Goal: Use online tool/utility: Utilize a website feature to perform a specific function

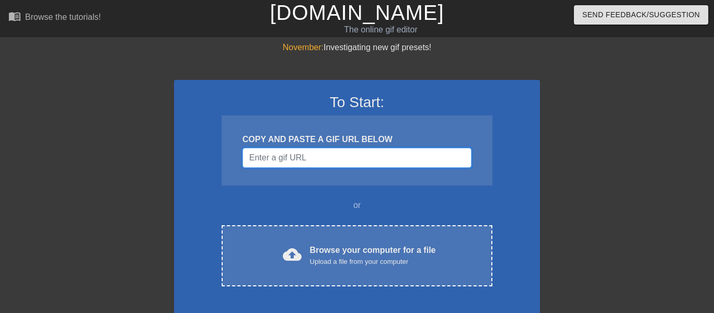
click at [295, 158] on input "Username" at bounding box center [357, 158] width 229 height 20
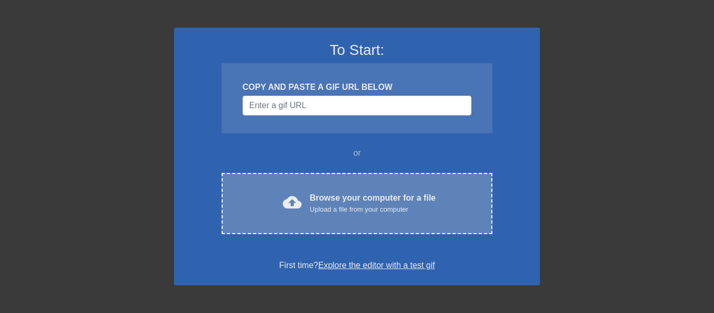
click at [316, 208] on div "Upload a file from your computer" at bounding box center [373, 209] width 126 height 10
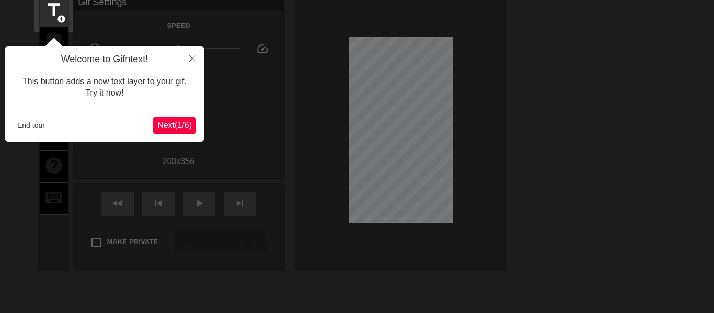
scroll to position [26, 0]
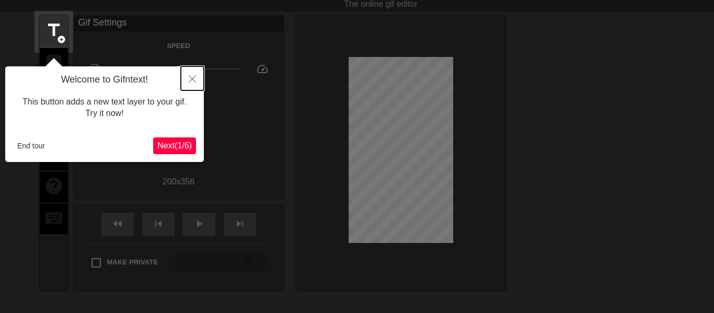
click at [193, 77] on icon "Close" at bounding box center [192, 78] width 7 height 7
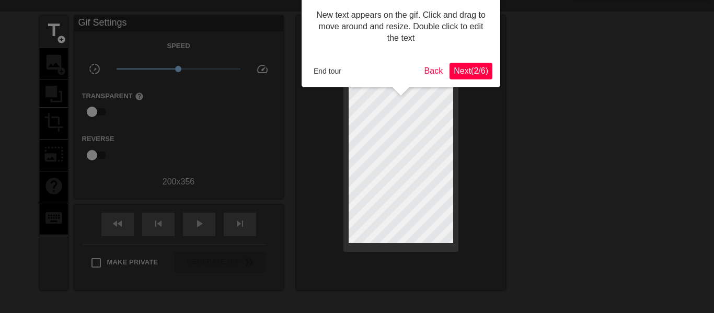
scroll to position [0, 0]
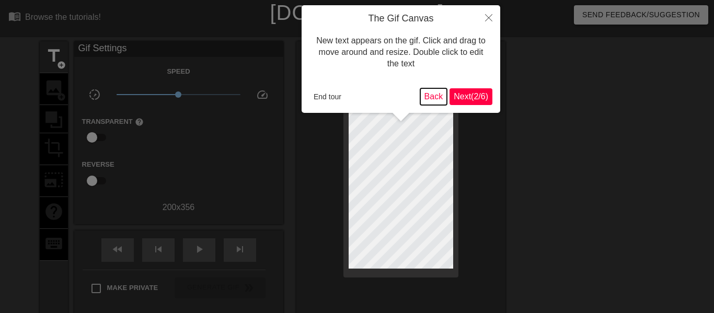
click at [421, 91] on button "Back" at bounding box center [433, 96] width 27 height 17
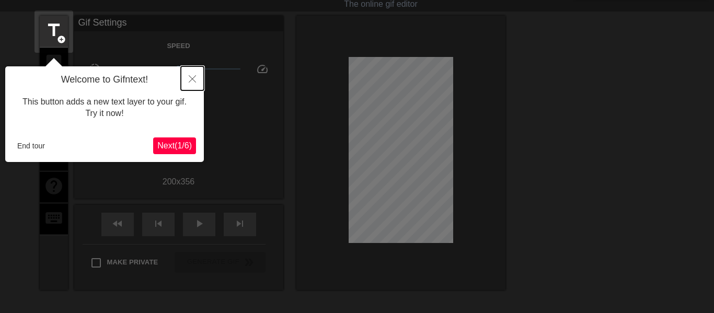
click at [188, 86] on button "Close" at bounding box center [192, 78] width 23 height 24
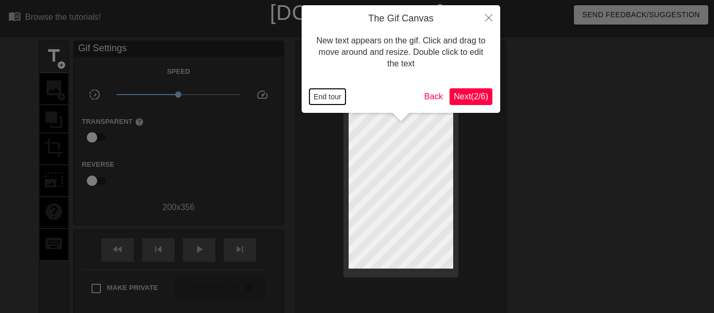
click at [326, 95] on button "End tour" at bounding box center [327, 97] width 36 height 16
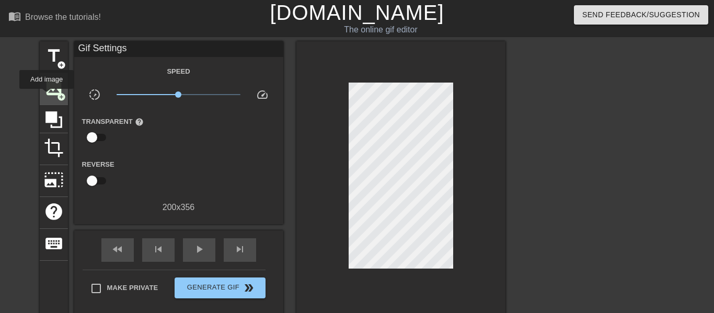
click at [46, 96] on span "image" at bounding box center [54, 88] width 20 height 20
click at [53, 84] on span "image" at bounding box center [54, 88] width 20 height 20
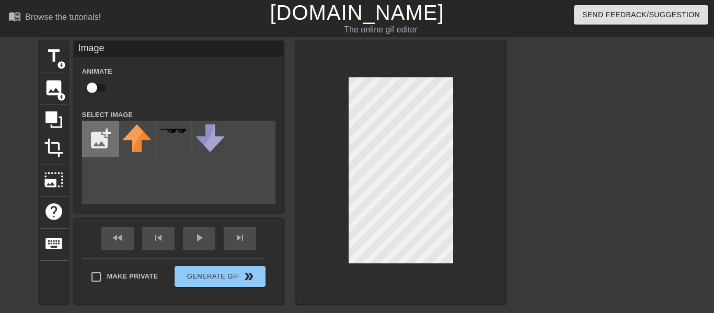
click at [97, 128] on input "file" at bounding box center [101, 139] width 36 height 36
click at [118, 140] on input "file" at bounding box center [101, 139] width 36 height 36
type input "C:\fakepath\cheese_varieties.jpg"
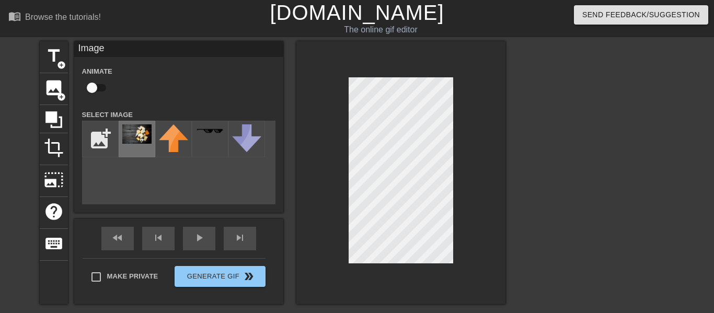
click at [144, 143] on img at bounding box center [136, 133] width 29 height 19
click at [102, 90] on input "checkbox" at bounding box center [92, 88] width 60 height 20
click at [102, 90] on input "checkbox" at bounding box center [102, 88] width 60 height 20
checkbox input "false"
click at [57, 114] on icon at bounding box center [54, 120] width 20 height 20
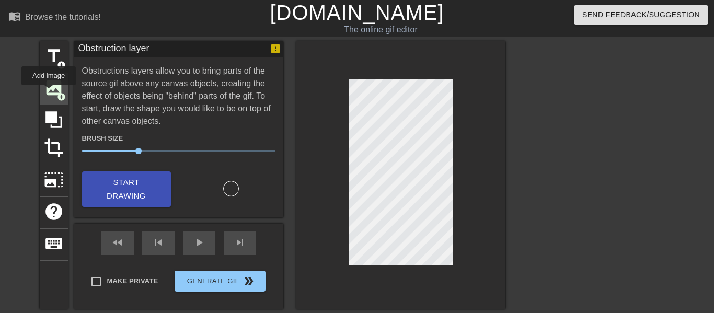
click at [48, 93] on span "image" at bounding box center [54, 88] width 20 height 20
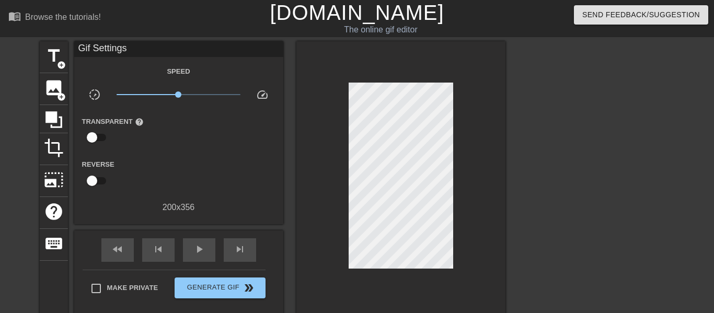
click at [101, 138] on input "checkbox" at bounding box center [92, 138] width 60 height 20
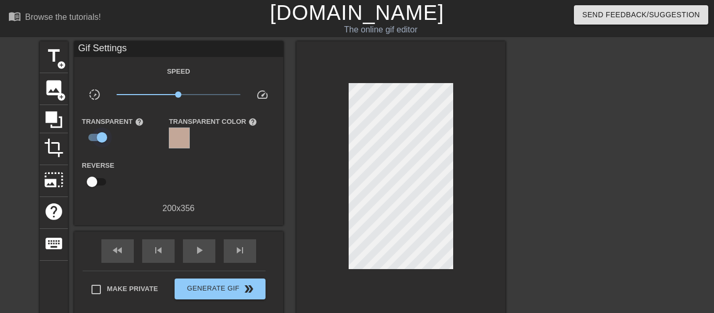
click at [101, 138] on input "checkbox" at bounding box center [102, 138] width 60 height 20
checkbox input "false"
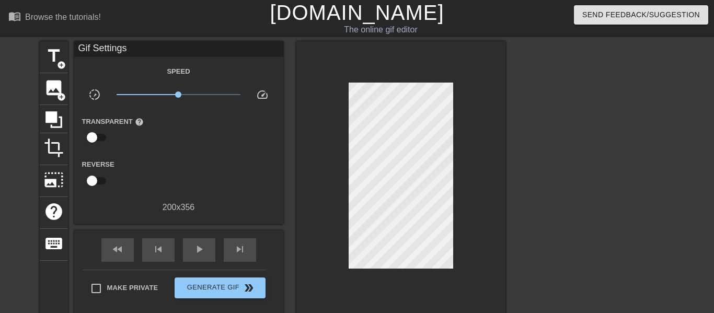
click at [101, 177] on input "checkbox" at bounding box center [92, 181] width 60 height 20
click at [101, 177] on input "checkbox" at bounding box center [102, 181] width 60 height 20
checkbox input "false"
click at [57, 86] on span "image" at bounding box center [54, 88] width 20 height 20
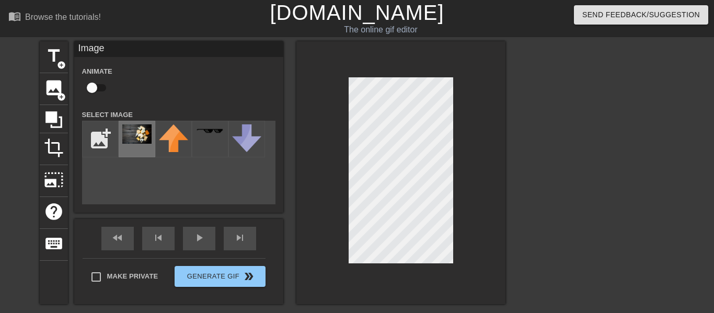
click at [132, 139] on img at bounding box center [136, 133] width 29 height 19
click at [196, 245] on div "play_arrow" at bounding box center [199, 239] width 32 height 24
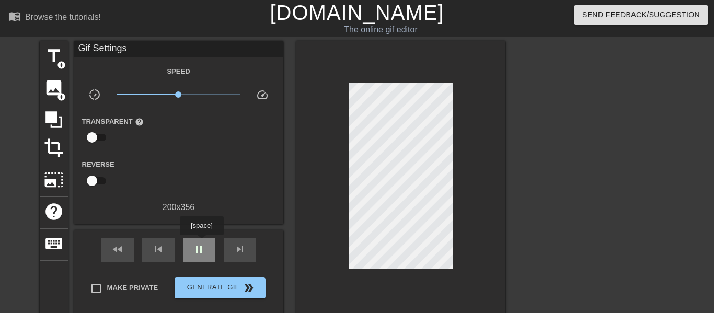
type input "70"
click at [202, 243] on span "pause" at bounding box center [199, 249] width 13 height 13
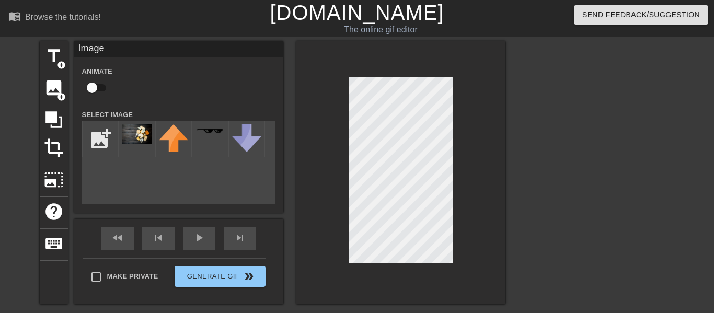
click at [468, 133] on div at bounding box center [400, 172] width 209 height 263
click at [272, 256] on div "title add_circle image add_circle crop photo_size_select_large help keyboard Im…" at bounding box center [273, 172] width 466 height 263
click at [333, 200] on div at bounding box center [400, 172] width 209 height 263
click at [57, 208] on span "help" at bounding box center [54, 212] width 20 height 20
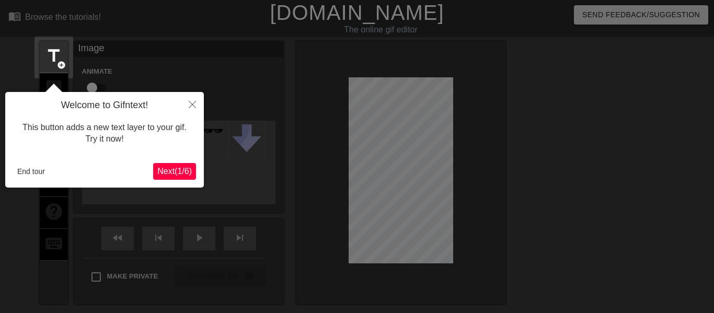
scroll to position [26, 0]
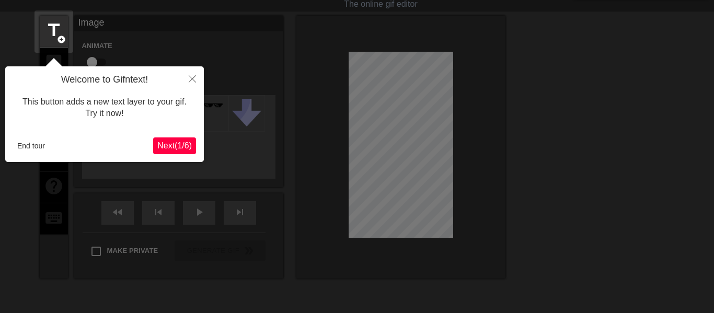
click at [158, 143] on span "Next ( 1 / 6 )" at bounding box center [174, 145] width 34 height 9
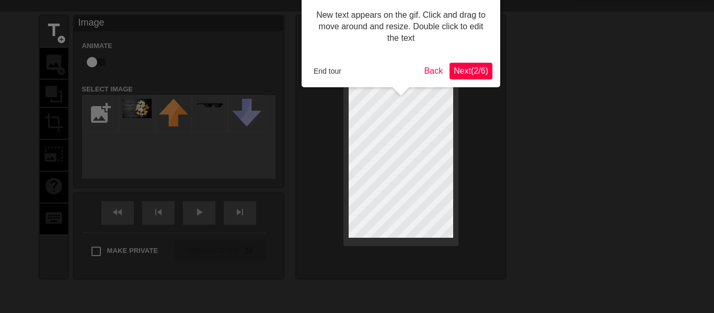
scroll to position [0, 0]
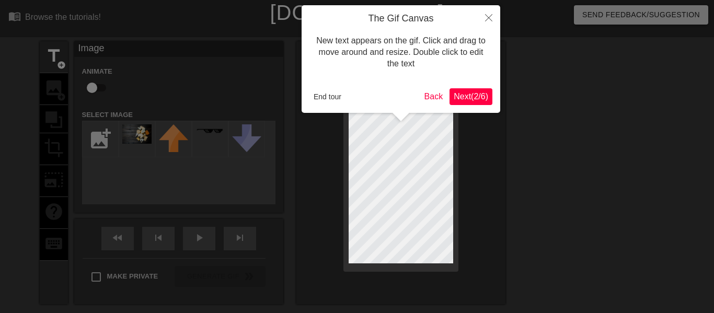
click at [454, 97] on span "Next ( 2 / 6 )" at bounding box center [471, 96] width 34 height 9
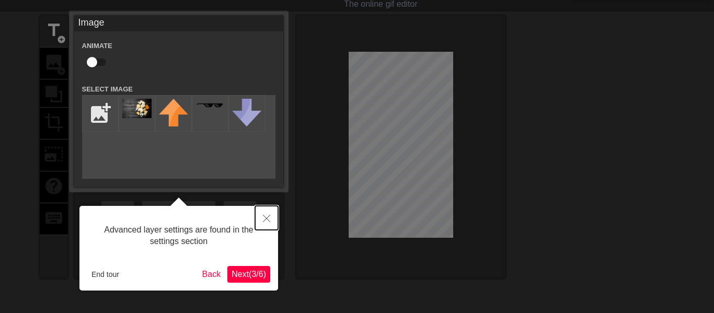
click at [270, 215] on icon "Close" at bounding box center [266, 218] width 7 height 7
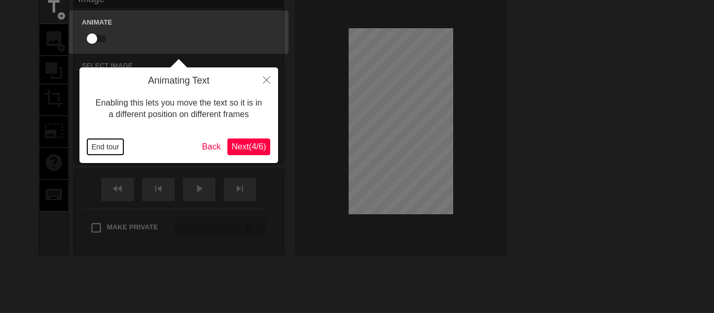
click at [104, 151] on button "End tour" at bounding box center [105, 147] width 36 height 16
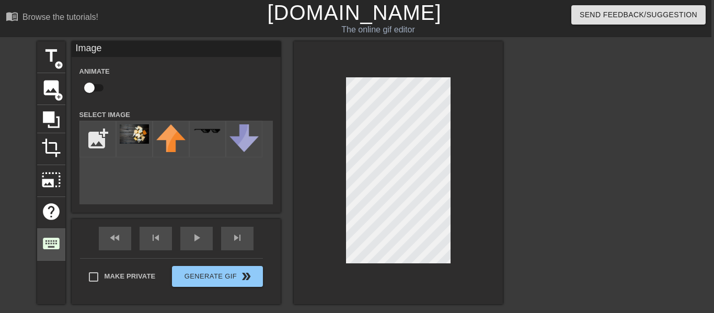
scroll to position [0, 3]
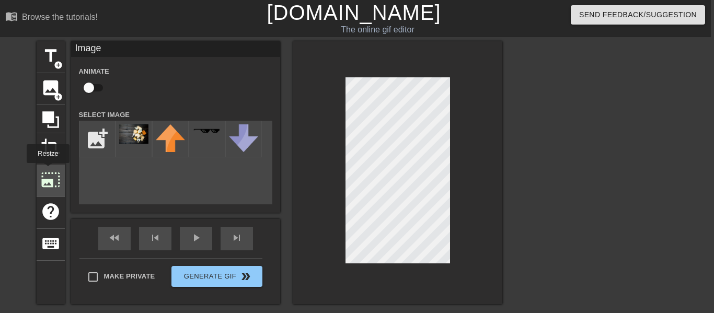
click at [48, 170] on span "photo_size_select_large" at bounding box center [51, 180] width 20 height 20
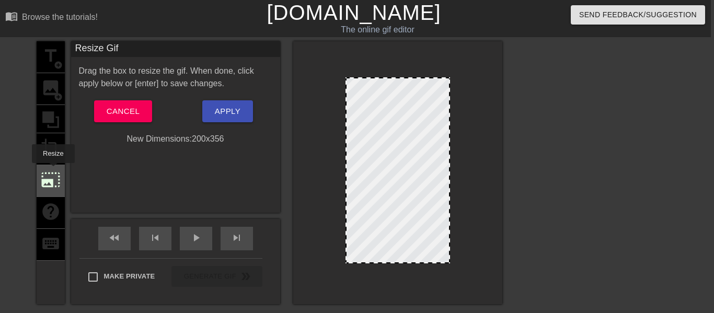
click at [53, 170] on span "photo_size_select_large" at bounding box center [51, 180] width 20 height 20
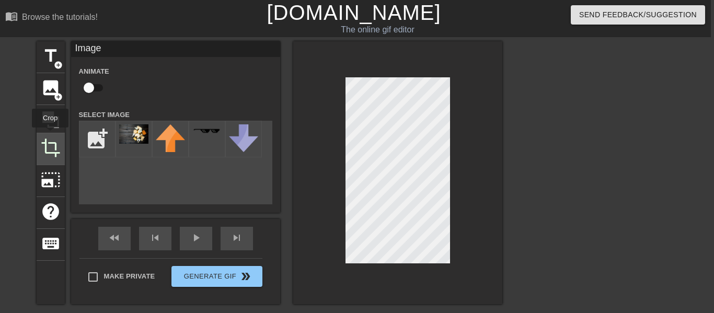
click at [50, 135] on div "crop" at bounding box center [51, 149] width 28 height 32
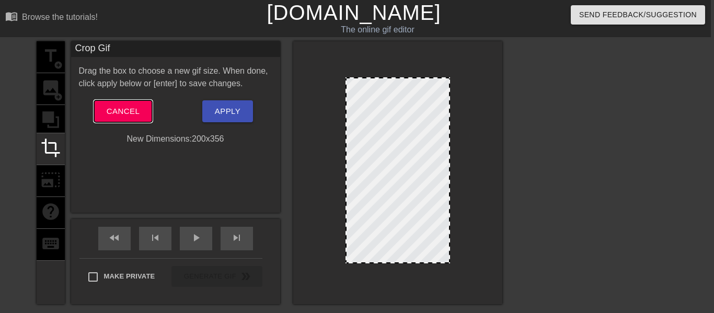
click at [109, 111] on span "Cancel" at bounding box center [123, 112] width 33 height 14
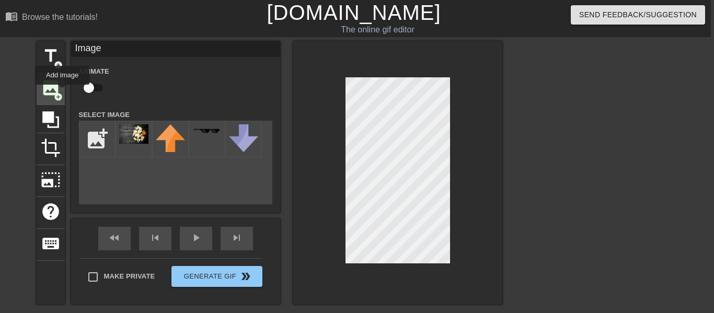
click at [62, 93] on span "add_circle" at bounding box center [58, 97] width 9 height 9
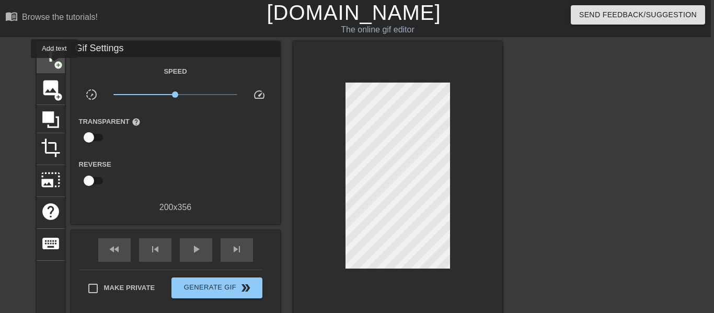
click at [54, 65] on span "add_circle" at bounding box center [58, 65] width 9 height 9
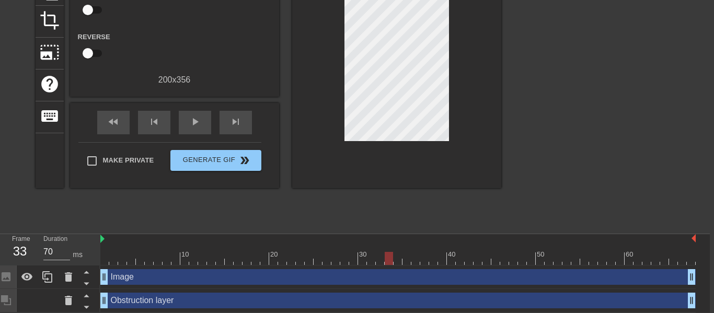
scroll to position [127, 4]
drag, startPoint x: 129, startPoint y: 278, endPoint x: 128, endPoint y: 301, distance: 22.5
click at [128, 301] on div "Image drag_handle drag_handle Obstruction layer drag_handle drag_handle" at bounding box center [404, 289] width 609 height 47
click at [86, 283] on icon at bounding box center [86, 284] width 5 height 3
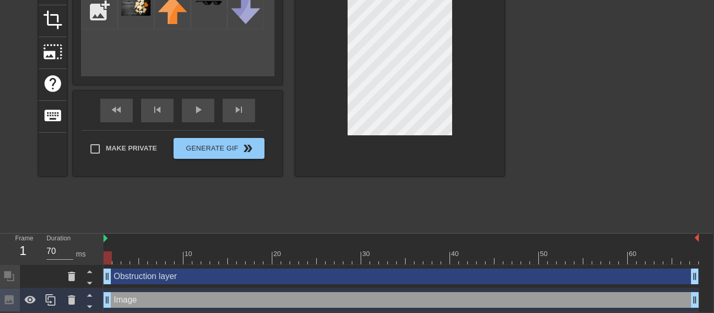
scroll to position [128, 2]
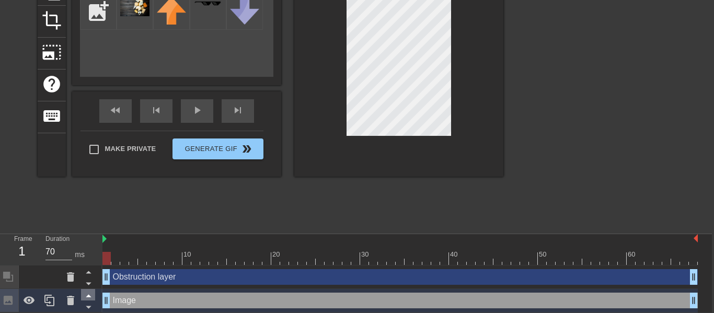
click at [89, 294] on icon at bounding box center [88, 295] width 13 height 13
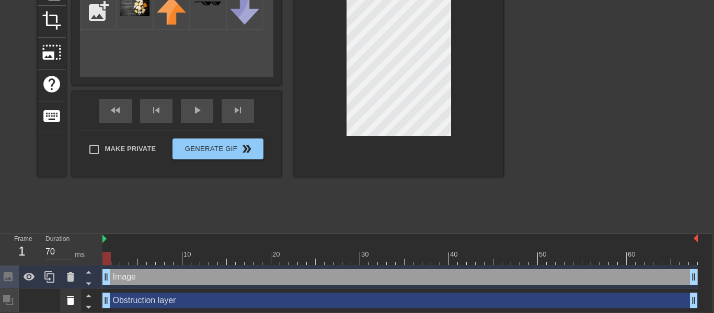
click at [71, 295] on icon at bounding box center [70, 300] width 13 height 13
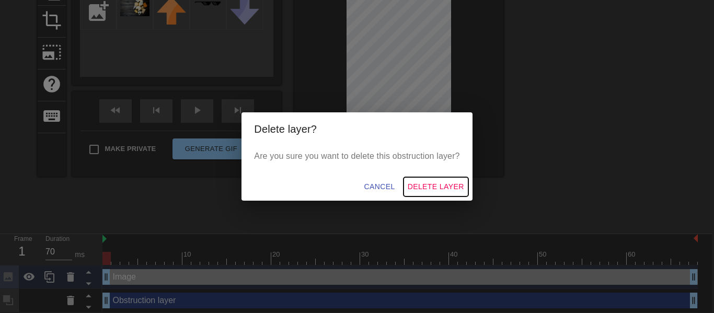
click at [412, 187] on span "Delete Layer" at bounding box center [436, 186] width 56 height 13
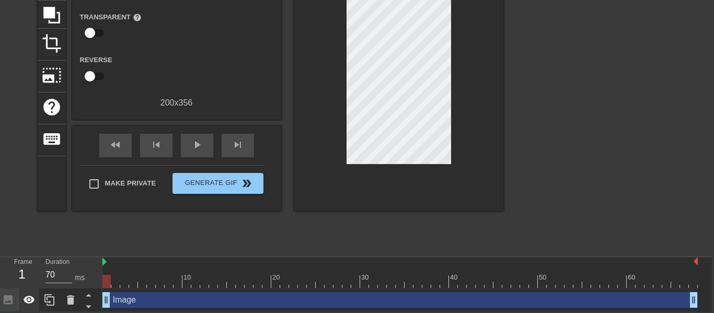
click at [30, 296] on icon at bounding box center [29, 300] width 13 height 13
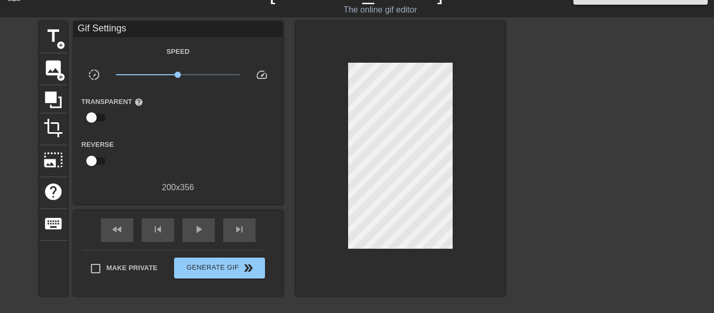
scroll to position [18, 0]
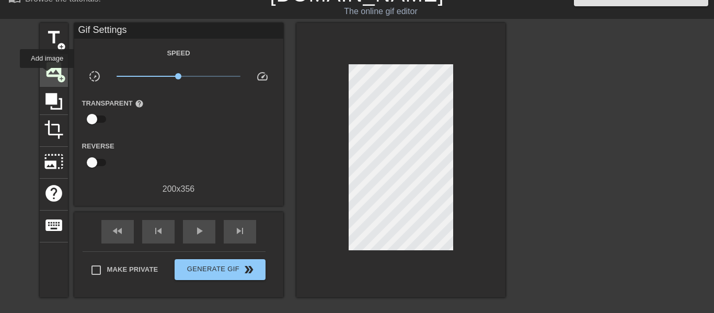
click at [47, 75] on span "image" at bounding box center [54, 70] width 20 height 20
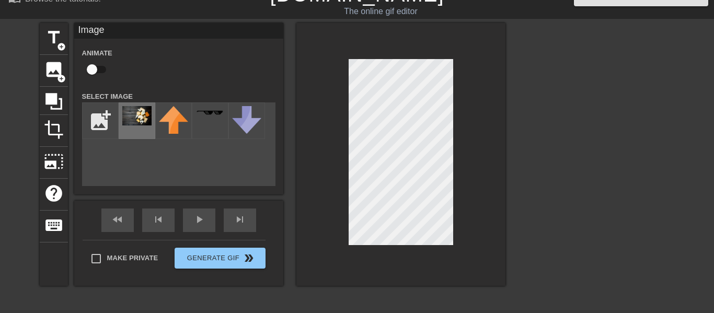
click at [139, 121] on img at bounding box center [136, 115] width 29 height 19
click at [83, 116] on input "file" at bounding box center [101, 121] width 36 height 36
type input "C:\fakepath\200w.gif"
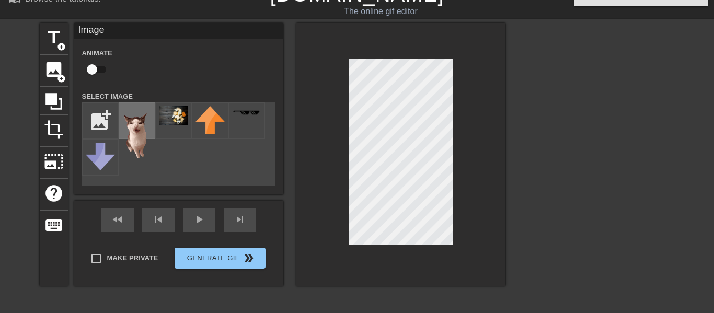
click at [137, 128] on img at bounding box center [136, 132] width 29 height 52
click at [170, 122] on img at bounding box center [173, 115] width 29 height 19
click at [47, 69] on span "image" at bounding box center [54, 70] width 20 height 20
click at [148, 122] on img at bounding box center [136, 132] width 29 height 52
click at [512, 140] on div "title add_circle image add_circle crop photo_size_select_large help keyboard Im…" at bounding box center [357, 180] width 714 height 314
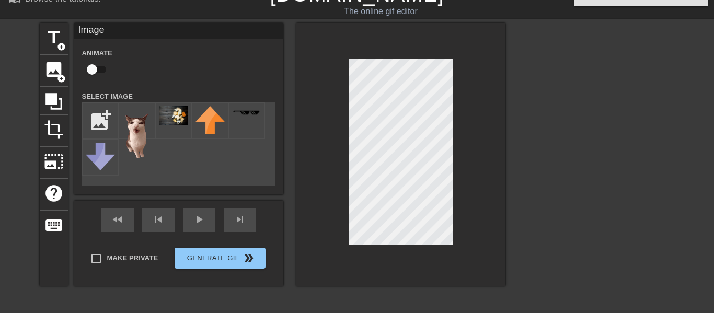
click at [306, 65] on div at bounding box center [400, 154] width 209 height 263
click at [286, 69] on div "title add_circle image add_circle crop photo_size_select_large help keyboard Im…" at bounding box center [273, 154] width 466 height 263
click at [478, 40] on div at bounding box center [400, 154] width 209 height 263
click at [466, 42] on div at bounding box center [400, 154] width 209 height 263
click at [542, 144] on div at bounding box center [596, 180] width 157 height 314
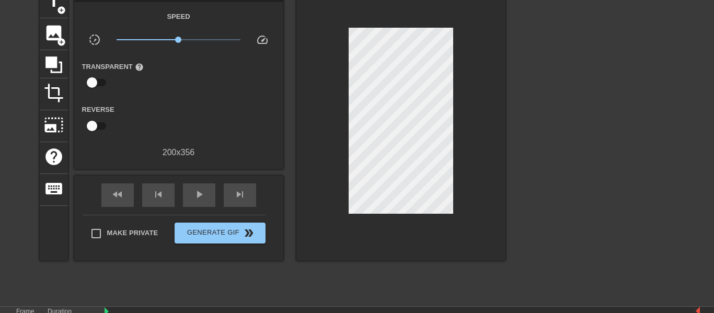
scroll to position [54, 0]
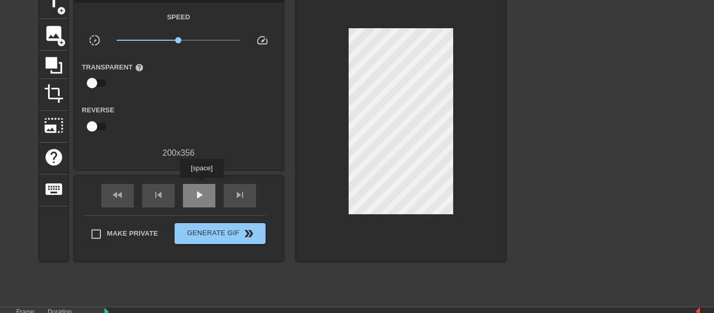
click at [202, 186] on div "play_arrow" at bounding box center [199, 196] width 32 height 24
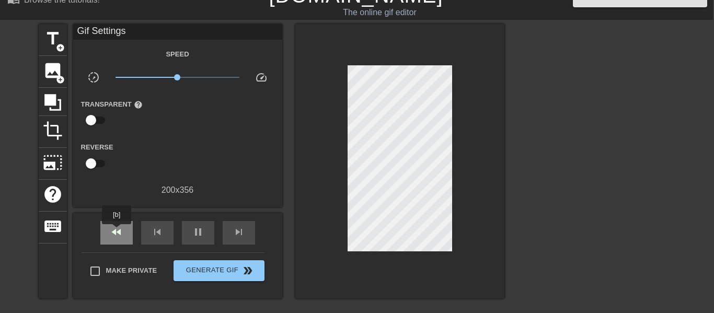
click at [117, 232] on span "fast_rewind" at bounding box center [116, 232] width 13 height 13
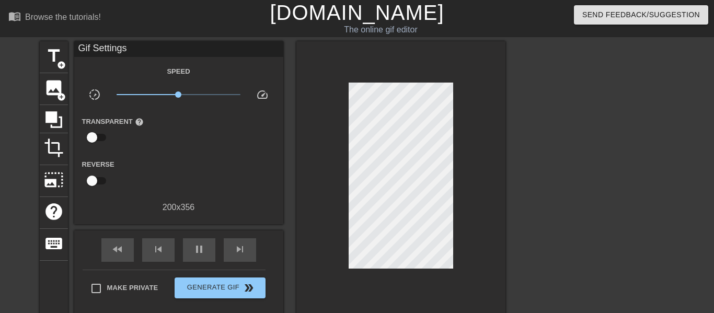
scroll to position [0, 8]
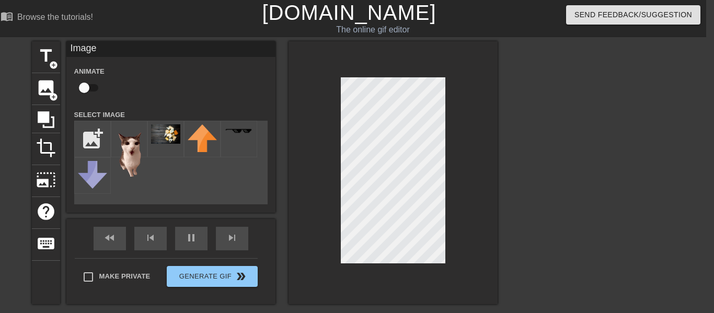
type input "70"
click at [83, 87] on input "checkbox" at bounding box center [84, 88] width 60 height 20
checkbox input "true"
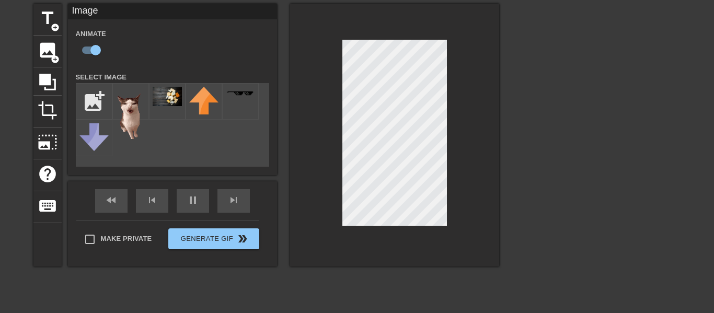
scroll to position [28, 6]
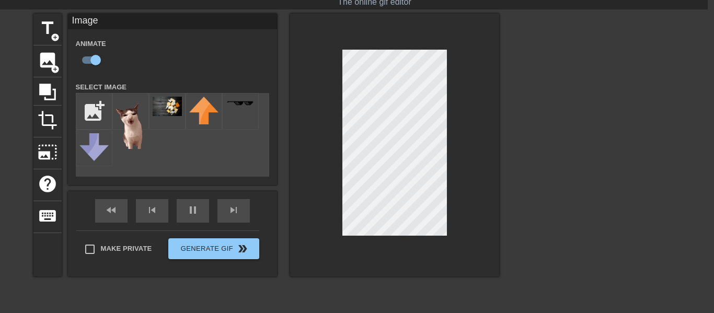
click at [128, 208] on div "fast_rewind skip_previous pause skip_next" at bounding box center [172, 210] width 170 height 39
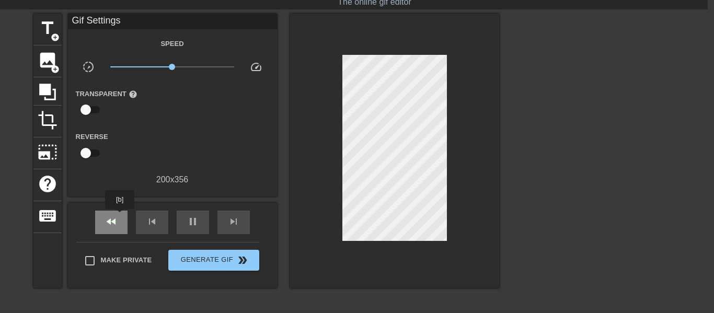
click at [120, 216] on div "fast_rewind" at bounding box center [111, 223] width 32 height 24
click at [178, 226] on div "pause" at bounding box center [193, 223] width 32 height 24
click at [178, 226] on div "play_arrow" at bounding box center [193, 223] width 32 height 24
type input "70"
click at [178, 226] on div "pause" at bounding box center [193, 223] width 32 height 24
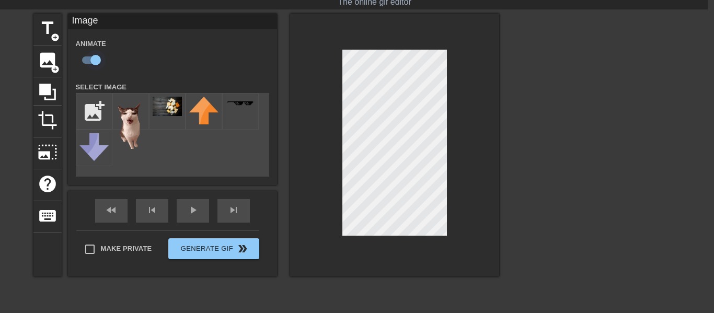
click at [90, 64] on input "checkbox" at bounding box center [96, 60] width 60 height 20
click at [90, 64] on input "checkbox" at bounding box center [86, 60] width 60 height 20
checkbox input "true"
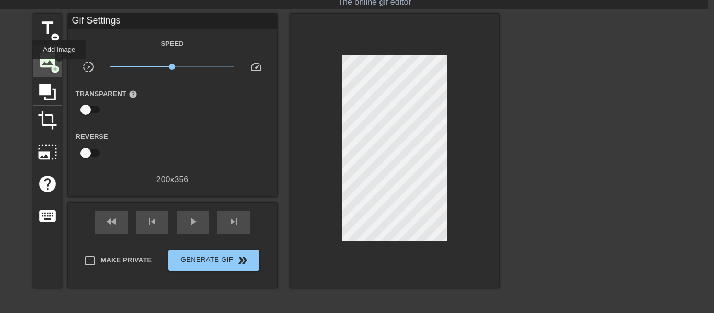
click at [59, 66] on span "add_circle" at bounding box center [55, 69] width 9 height 9
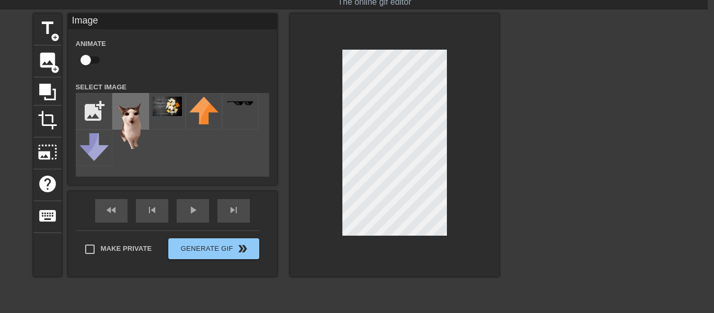
click at [126, 120] on img at bounding box center [130, 123] width 29 height 52
click at [89, 64] on input "checkbox" at bounding box center [86, 60] width 60 height 20
checkbox input "true"
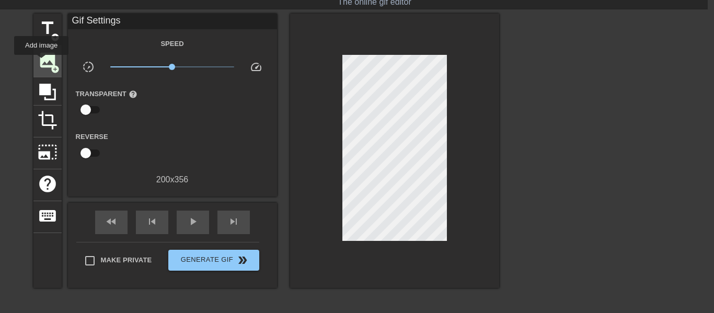
click at [41, 62] on span "image" at bounding box center [48, 60] width 20 height 20
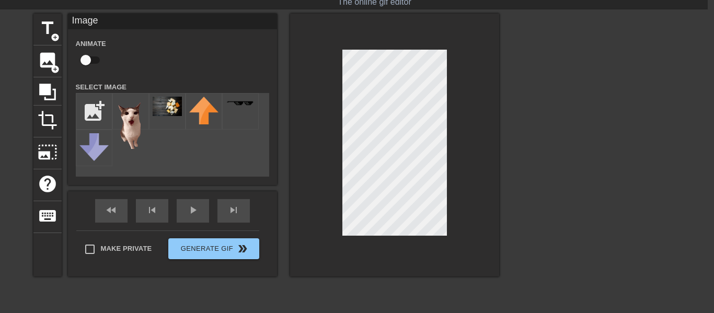
click at [89, 62] on input "checkbox" at bounding box center [86, 60] width 60 height 20
checkbox input "true"
click at [114, 94] on div at bounding box center [130, 111] width 37 height 37
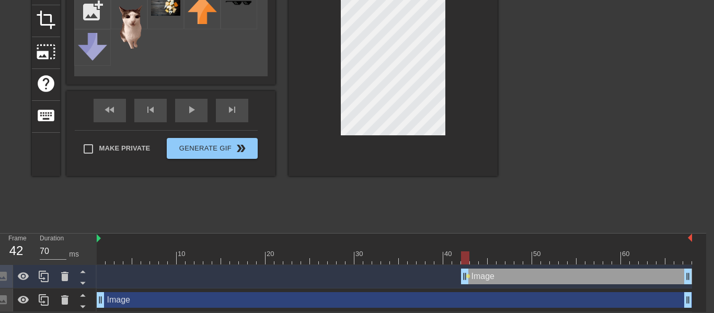
scroll to position [128, 4]
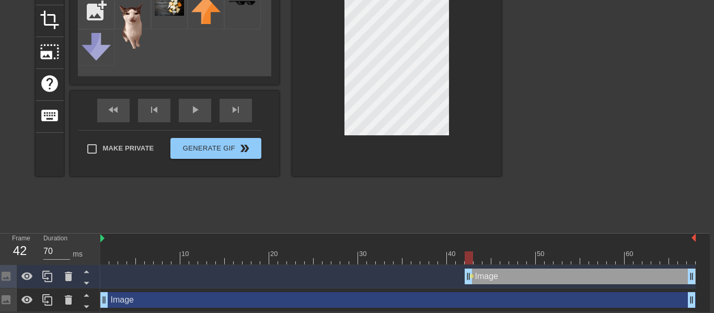
click at [365, 208] on div "title add_circle image add_circle crop photo_size_select_large help keyboard Im…" at bounding box center [269, 70] width 466 height 314
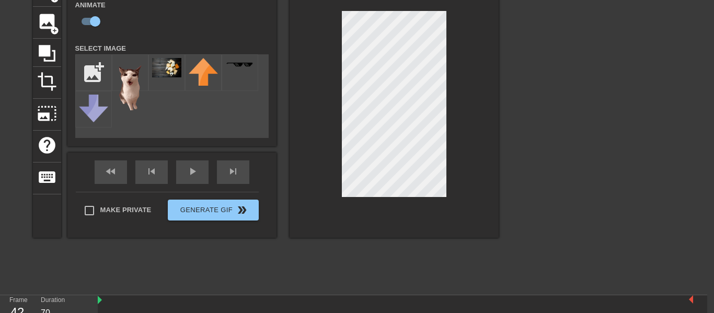
scroll to position [65, 7]
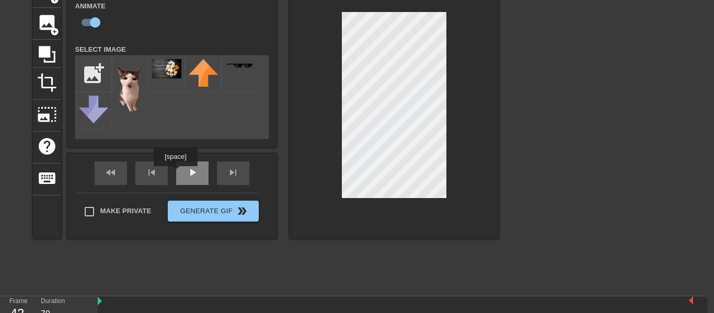
click at [176, 174] on div "play_arrow" at bounding box center [192, 174] width 32 height 24
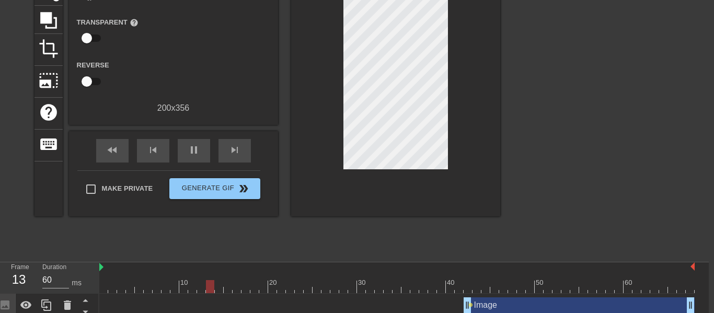
scroll to position [128, 5]
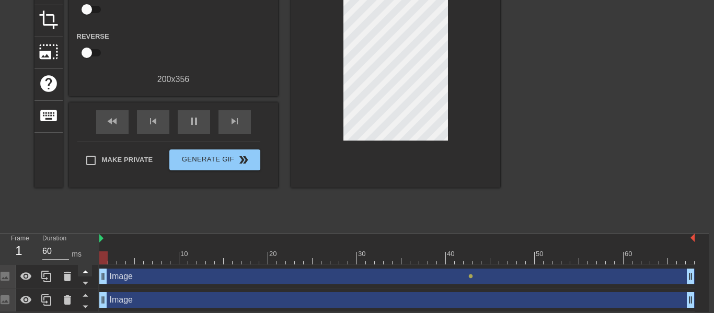
drag, startPoint x: 466, startPoint y: 280, endPoint x: 90, endPoint y: 273, distance: 375.9
click at [90, 273] on div "Frame 1 Duration 60 ms 10 20 30 40 50 60 Image drag_handle drag_handle lens Ima…" at bounding box center [352, 273] width 714 height 78
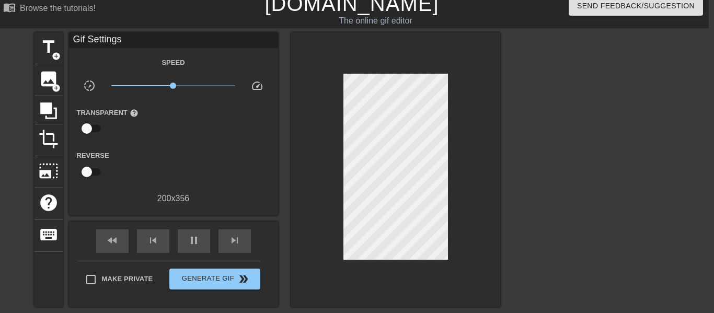
scroll to position [8, 5]
click at [189, 237] on span "pause" at bounding box center [194, 241] width 13 height 13
click at [121, 245] on div "fast_rewind" at bounding box center [112, 242] width 32 height 24
click at [186, 244] on div "play_arrow" at bounding box center [194, 242] width 32 height 24
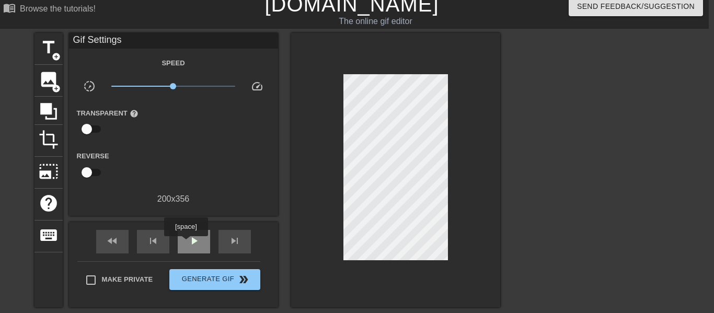
click at [186, 244] on div "play_arrow" at bounding box center [194, 242] width 32 height 24
click at [186, 244] on div "pause" at bounding box center [194, 242] width 32 height 24
click at [127, 244] on div "fast_rewind" at bounding box center [112, 242] width 32 height 24
click at [50, 90] on div "image add_circle" at bounding box center [48, 81] width 28 height 32
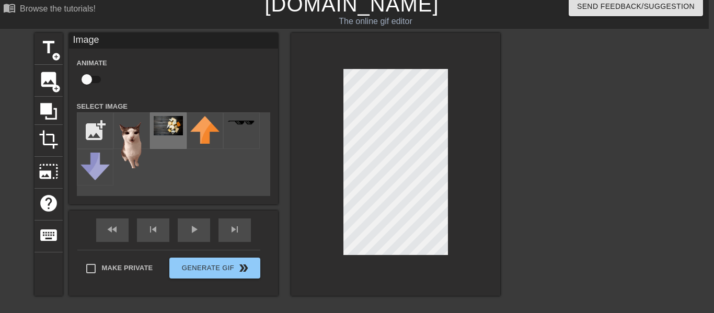
click at [172, 132] on img at bounding box center [168, 125] width 29 height 19
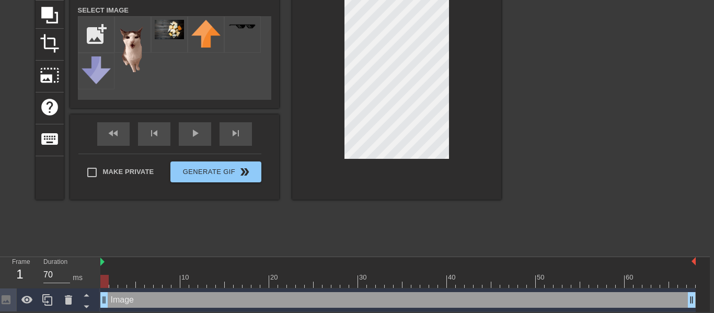
scroll to position [105, 5]
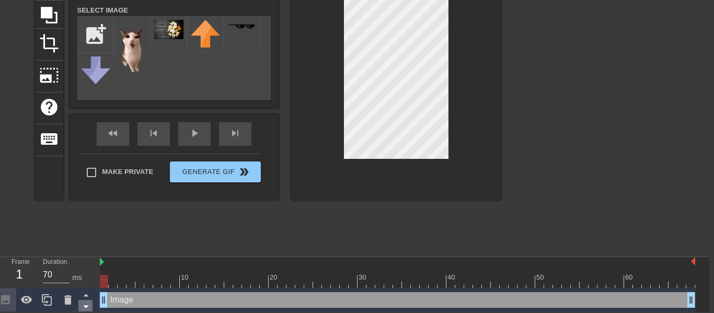
click at [90, 305] on icon at bounding box center [85, 306] width 13 height 13
drag, startPoint x: 106, startPoint y: 282, endPoint x: 144, endPoint y: 276, distance: 38.6
click at [144, 276] on div at bounding box center [148, 281] width 8 height 13
drag, startPoint x: 144, startPoint y: 276, endPoint x: 119, endPoint y: 278, distance: 24.7
click at [126, 278] on div at bounding box center [130, 281] width 8 height 13
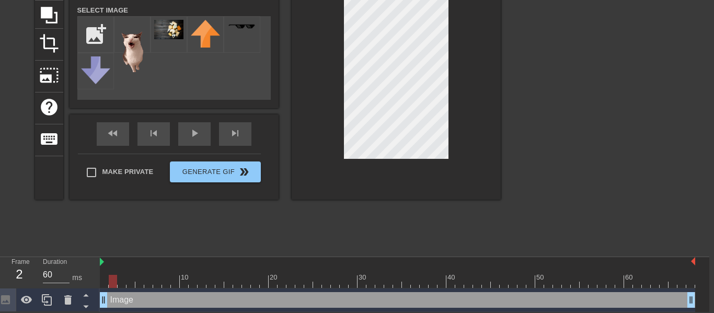
type input "70"
drag, startPoint x: 123, startPoint y: 280, endPoint x: 93, endPoint y: 279, distance: 29.8
click at [93, 279] on div "Frame 1 Duration 70 ms 10 20 30 40 50 60 Image drag_handle drag_handle" at bounding box center [352, 284] width 714 height 55
click at [11, 297] on div at bounding box center [5, 300] width 21 height 23
click at [29, 297] on icon at bounding box center [26, 300] width 11 height 8
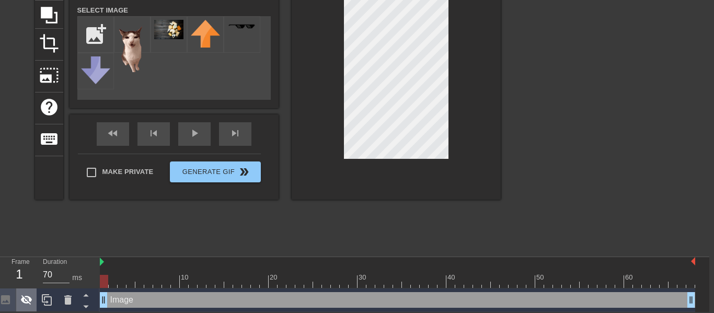
click at [29, 297] on icon at bounding box center [26, 300] width 11 height 10
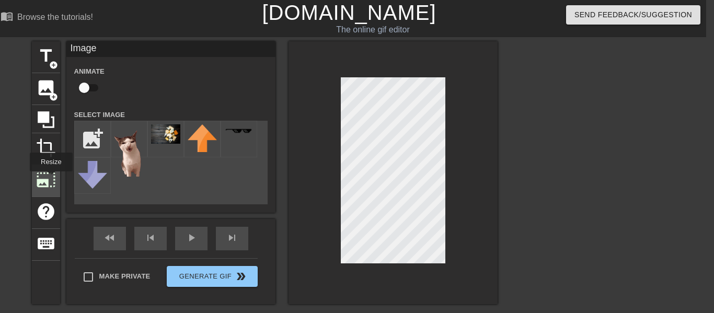
click at [51, 179] on span "photo_size_select_large" at bounding box center [46, 180] width 20 height 20
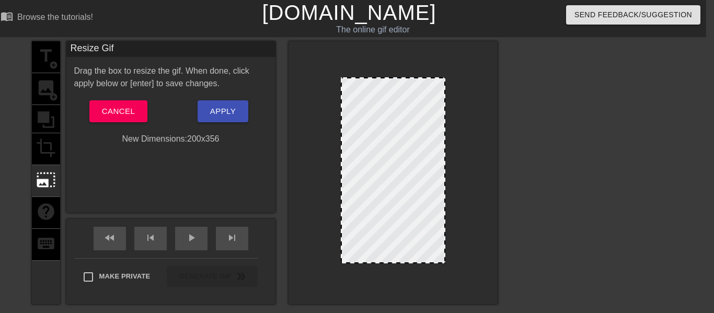
click at [113, 99] on div "Drag the box to resize the gif. When done, click apply below or [enter] to save…" at bounding box center [170, 105] width 193 height 80
click at [113, 105] on span "Cancel" at bounding box center [118, 112] width 33 height 14
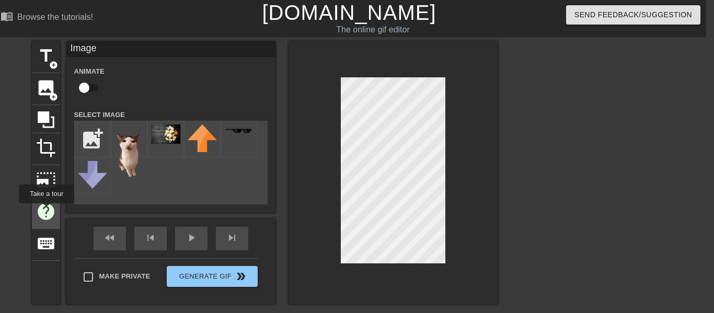
click at [47, 211] on span "help" at bounding box center [46, 212] width 20 height 20
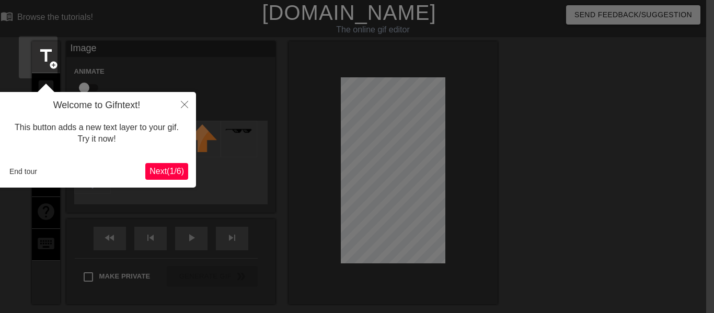
scroll to position [26, 8]
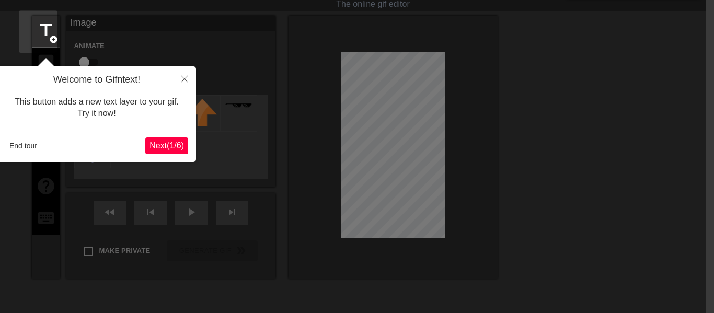
click at [166, 149] on span "Next ( 1 / 6 )" at bounding box center [166, 145] width 34 height 9
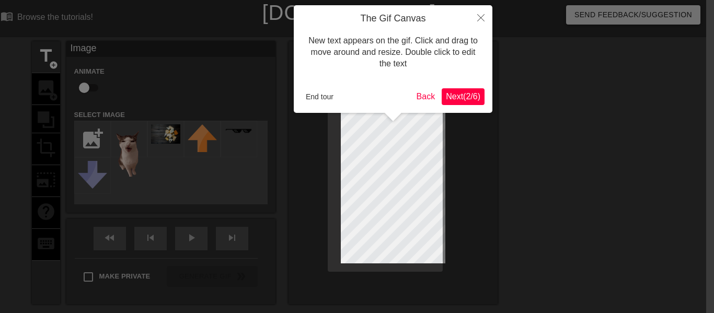
click at [456, 87] on div "The Gif Canvas New text appears on the gif. Click and drag to move around and r…" at bounding box center [393, 59] width 199 height 108
click at [457, 92] on span "Next ( 2 / 6 )" at bounding box center [463, 96] width 34 height 9
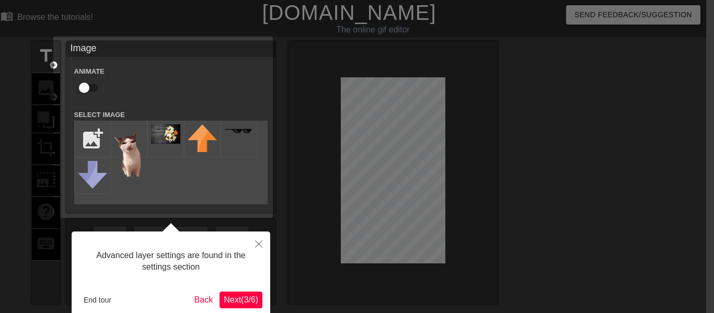
scroll to position [26, 8]
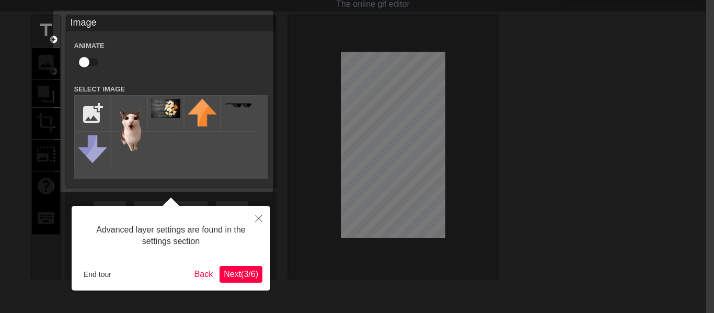
click at [220, 272] on button "Next ( 3 / 6 )" at bounding box center [241, 274] width 43 height 17
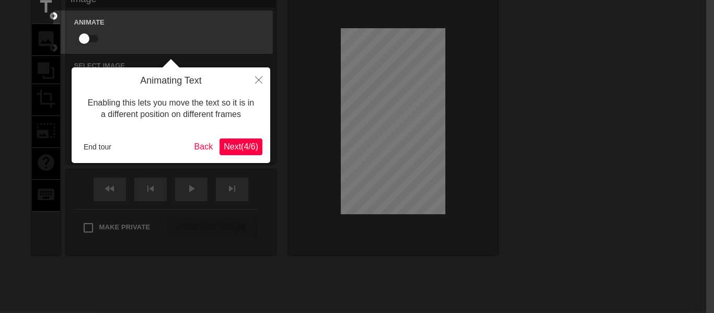
click at [246, 147] on span "Next ( 4 / 6 )" at bounding box center [241, 146] width 34 height 9
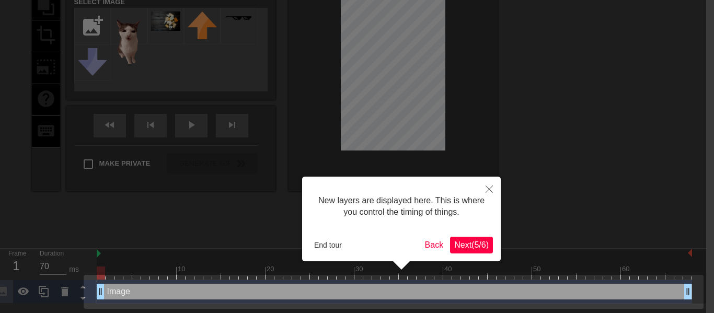
click at [470, 243] on span "Next ( 5 / 6 )" at bounding box center [471, 244] width 34 height 9
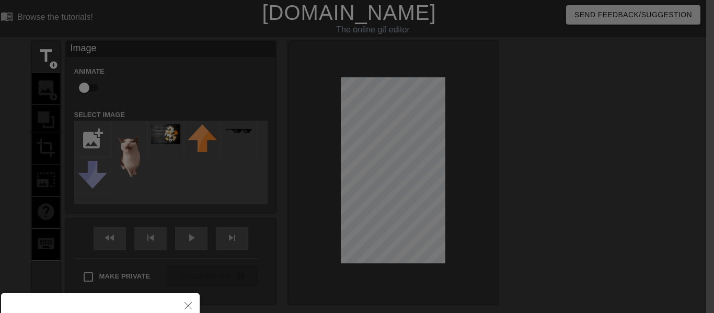
scroll to position [109, 0]
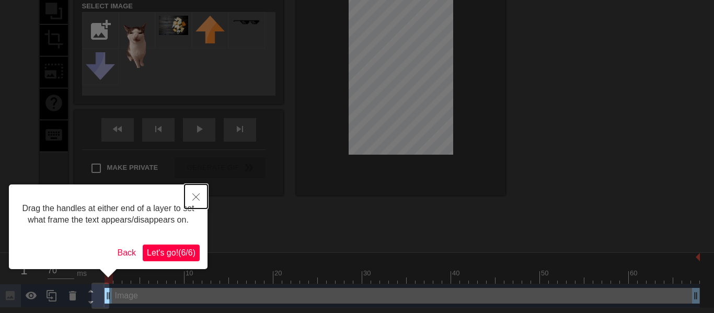
click at [190, 198] on button "Close" at bounding box center [196, 197] width 23 height 24
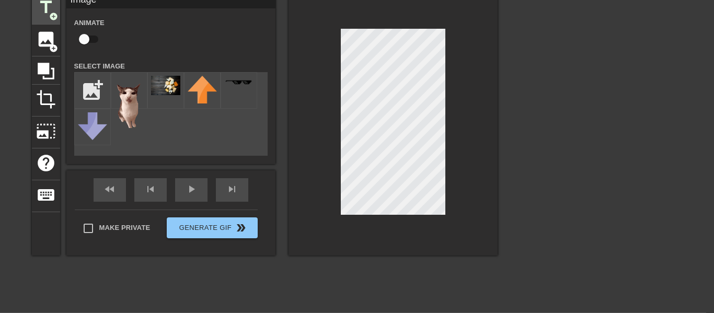
scroll to position [52, 8]
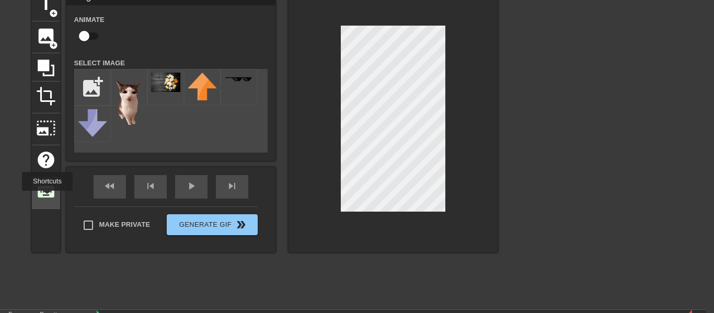
click at [48, 198] on span "keyboard" at bounding box center [46, 192] width 20 height 20
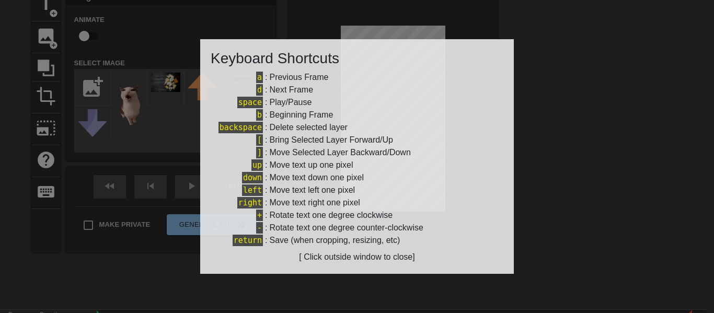
click at [59, 202] on div at bounding box center [357, 156] width 714 height 313
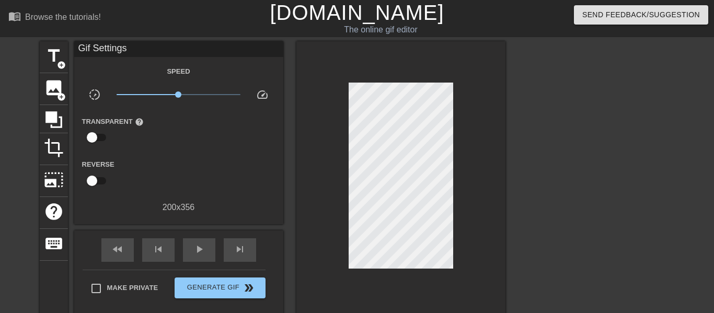
scroll to position [0, 2]
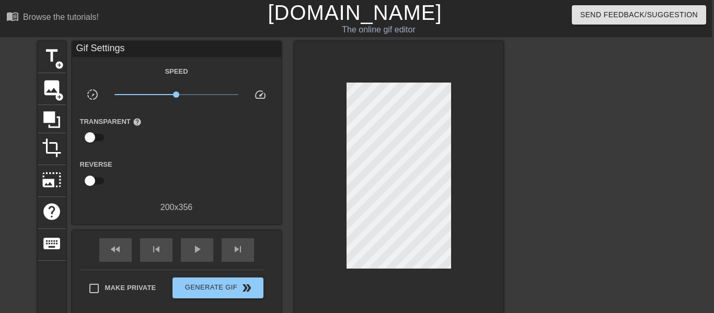
click at [333, 6] on link "[DOMAIN_NAME]" at bounding box center [355, 12] width 174 height 23
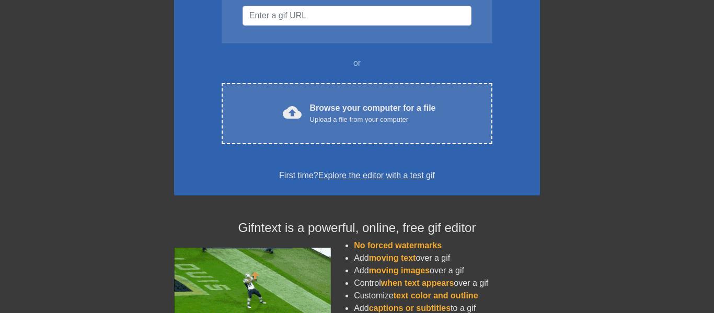
scroll to position [141, 0]
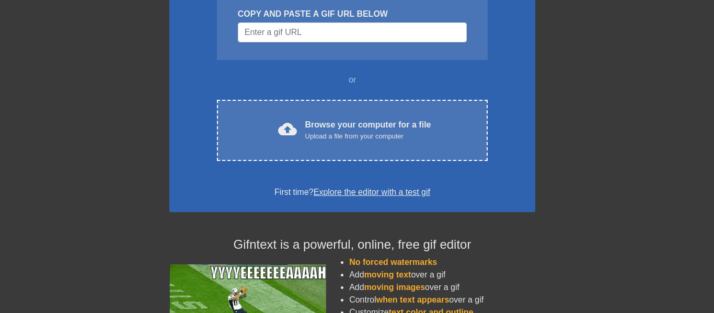
click at [329, 195] on link "Explore the editor with a test gif" at bounding box center [372, 192] width 117 height 9
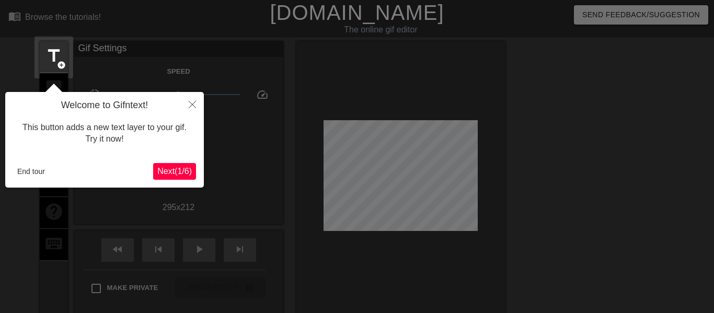
scroll to position [26, 0]
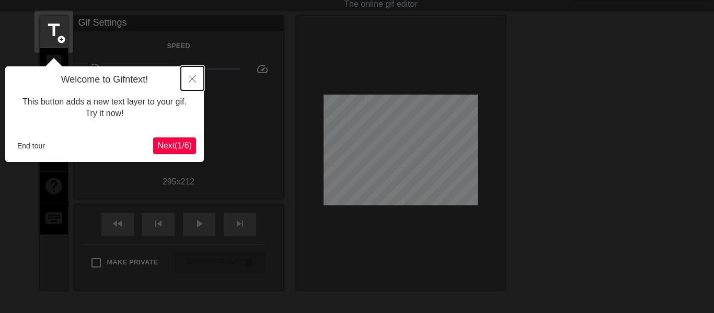
click at [194, 74] on button "Close" at bounding box center [192, 78] width 23 height 24
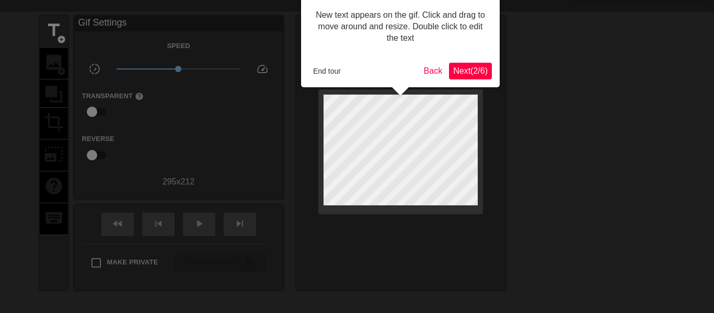
scroll to position [0, 0]
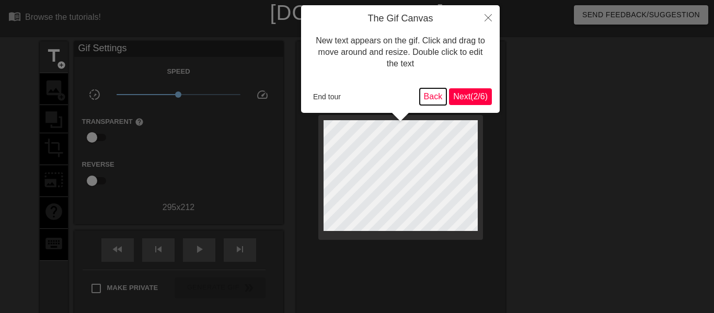
click at [423, 98] on button "Back" at bounding box center [433, 96] width 27 height 17
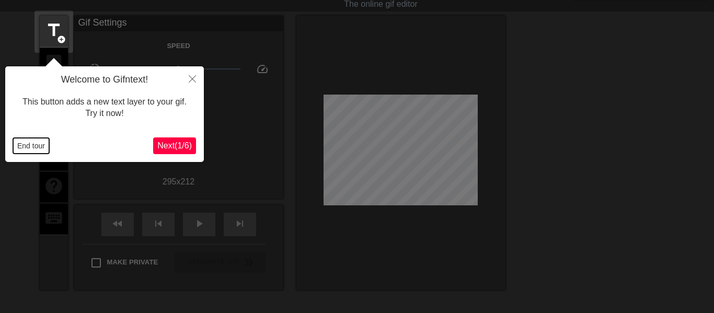
click at [41, 144] on button "End tour" at bounding box center [31, 146] width 36 height 16
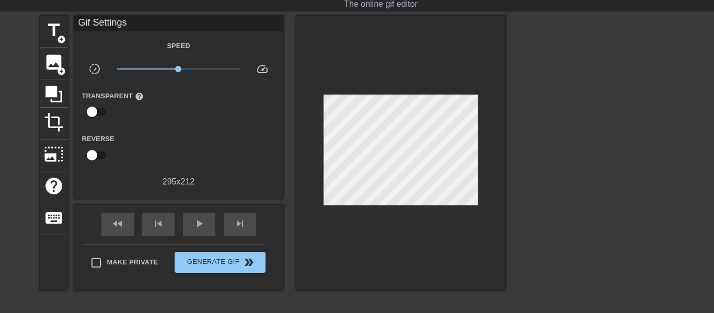
scroll to position [47, 5]
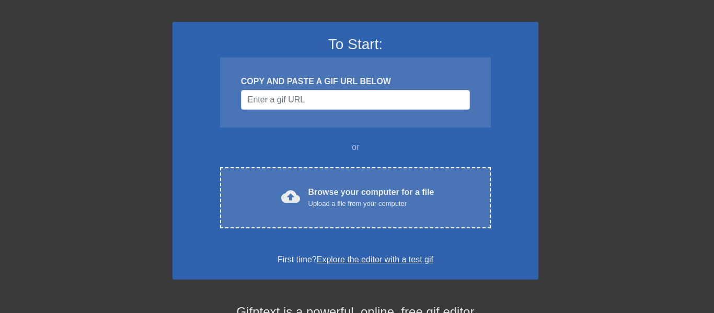
scroll to position [59, 2]
